Goal: Navigation & Orientation: Find specific page/section

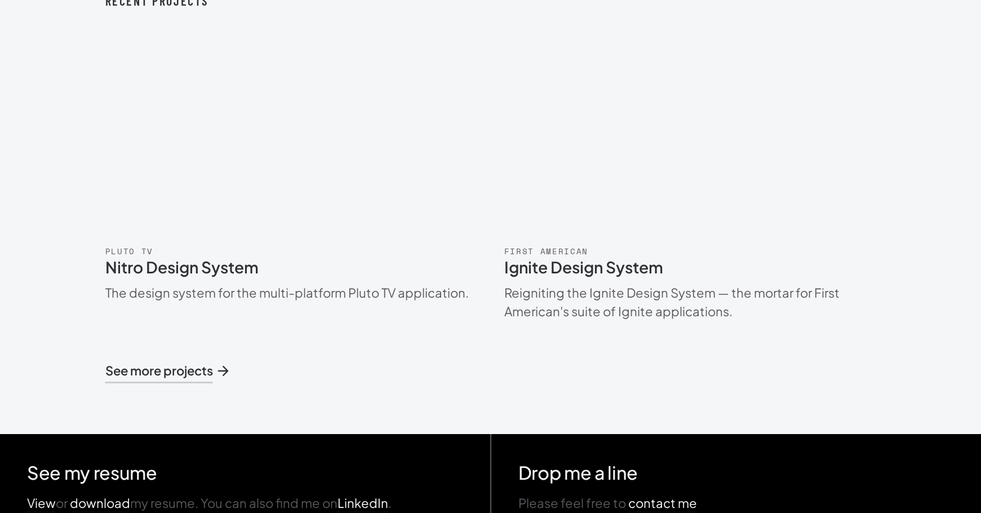
scroll to position [983, 0]
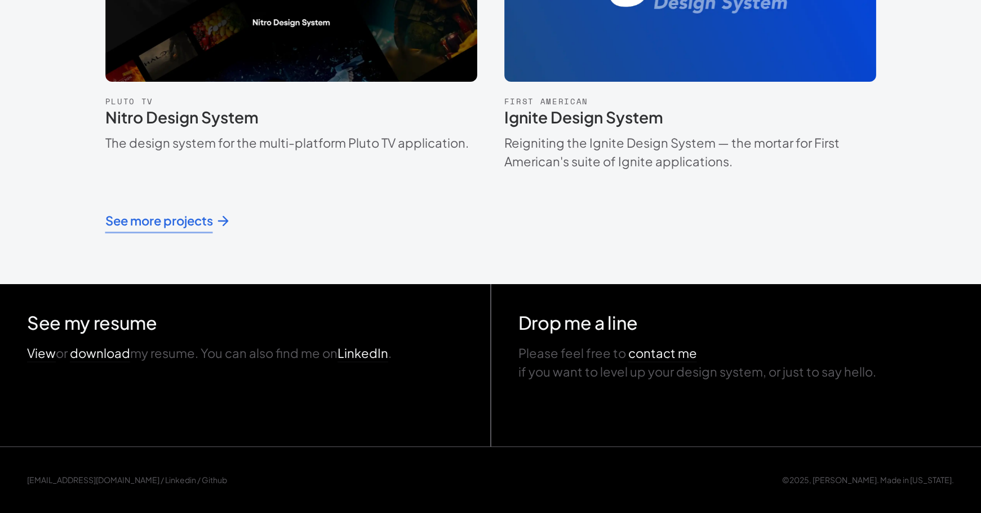
click at [188, 220] on span "See more projects" at bounding box center [167, 220] width 125 height 19
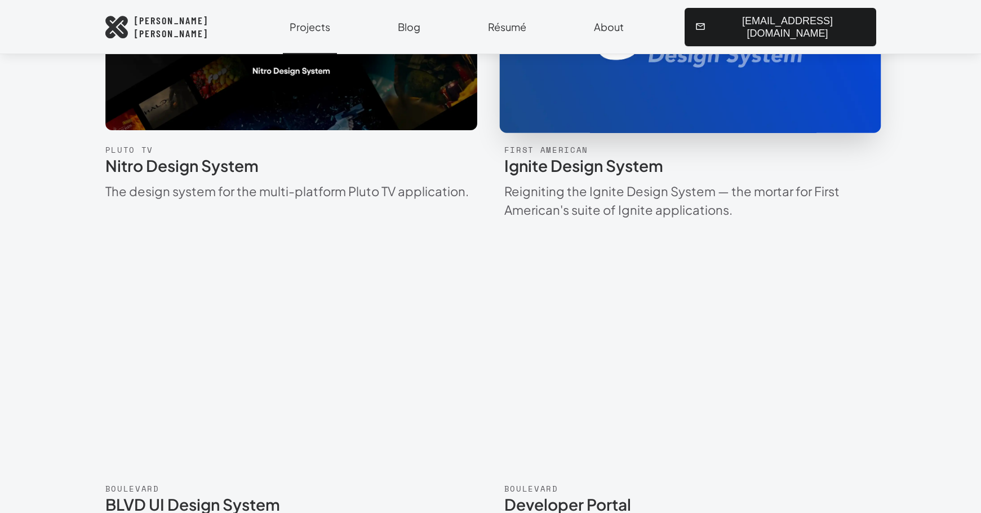
scroll to position [282, 0]
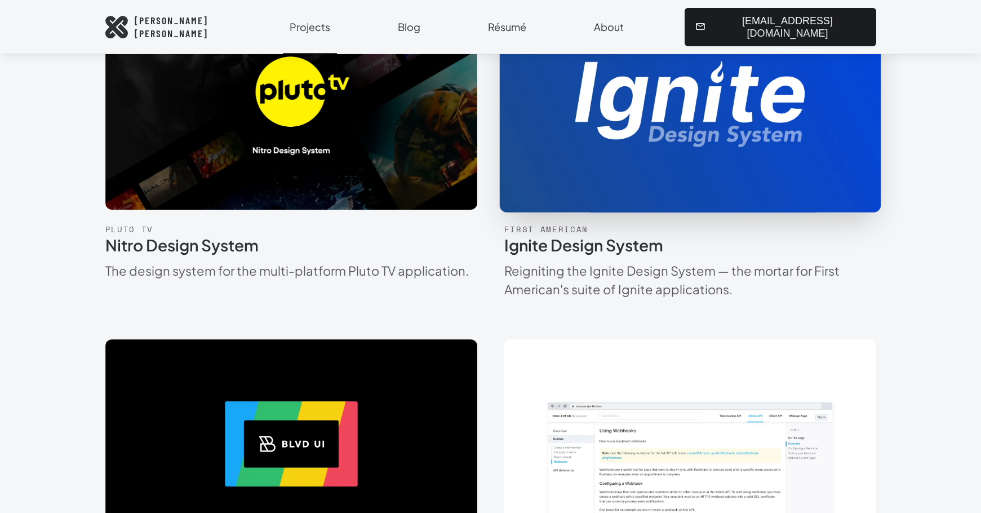
click at [664, 139] on img at bounding box center [690, 104] width 429 height 241
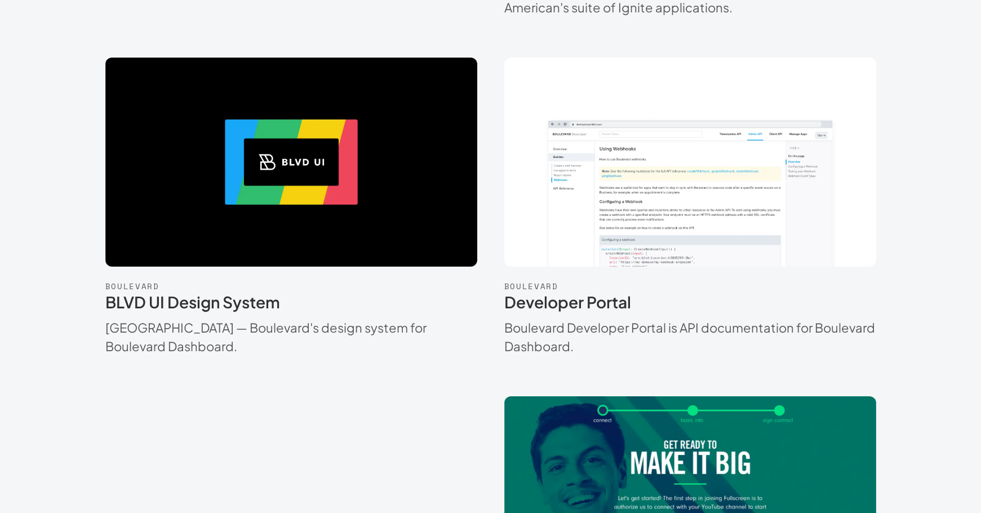
scroll to position [282, 0]
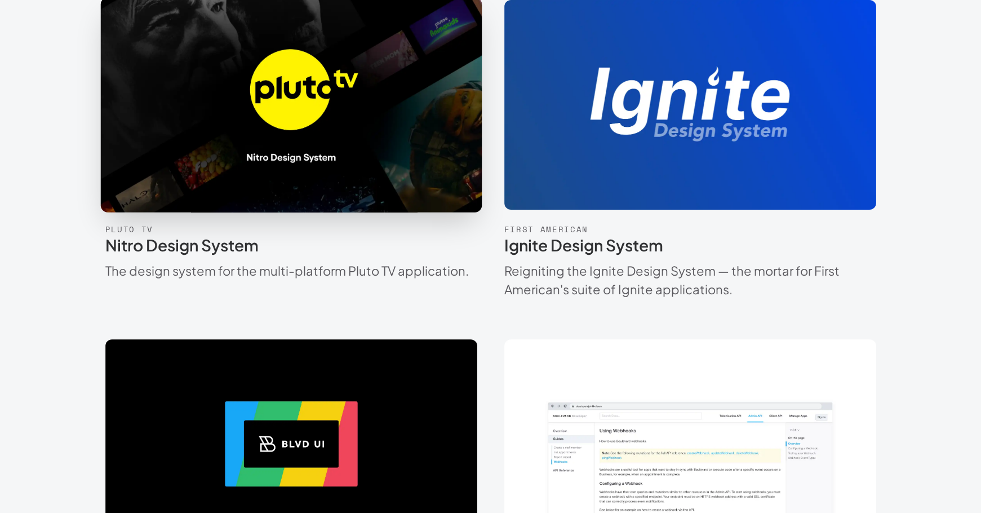
click at [324, 110] on img at bounding box center [291, 104] width 429 height 241
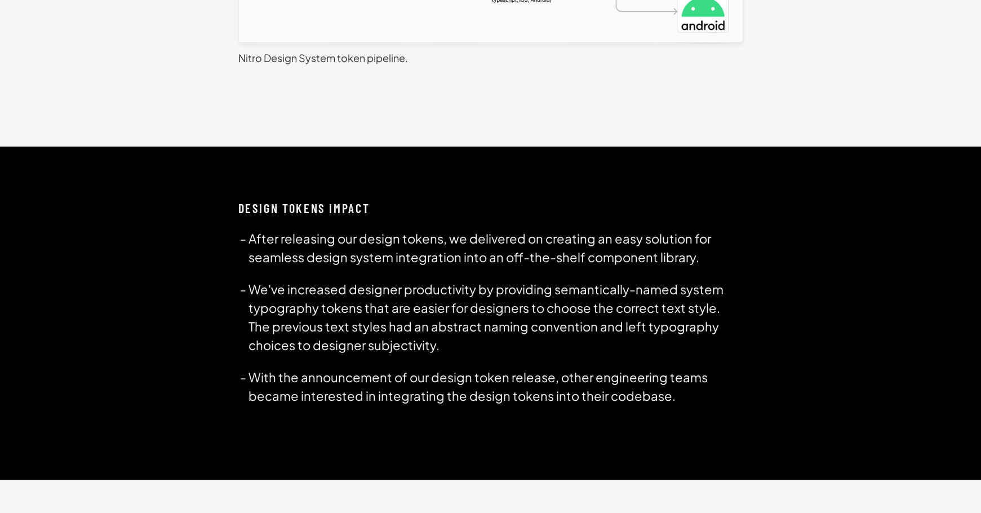
scroll to position [3718, 0]
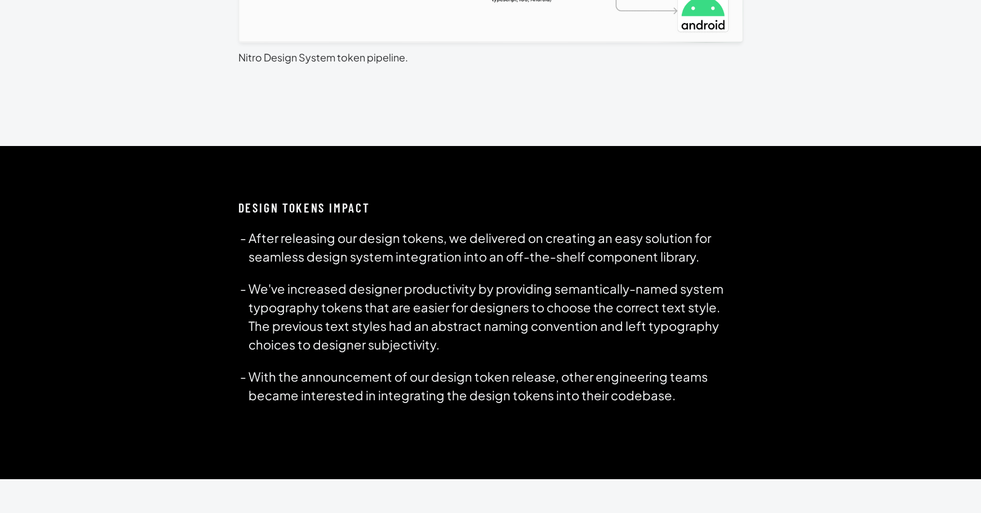
scroll to position [282, 0]
